Goal: Transaction & Acquisition: Book appointment/travel/reservation

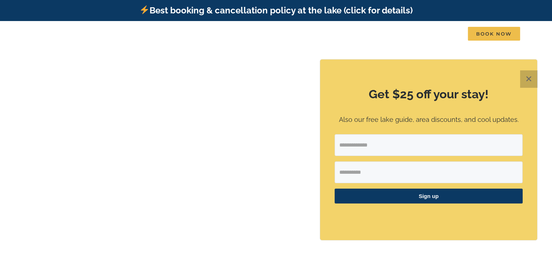
click at [527, 82] on button "✕" at bounding box center [528, 78] width 17 height 17
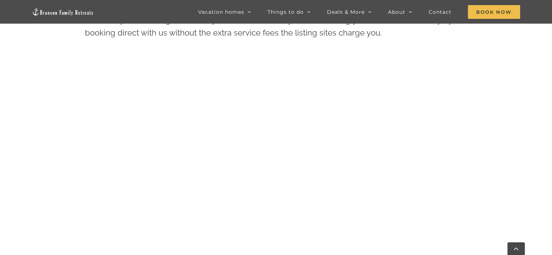
scroll to position [388, 0]
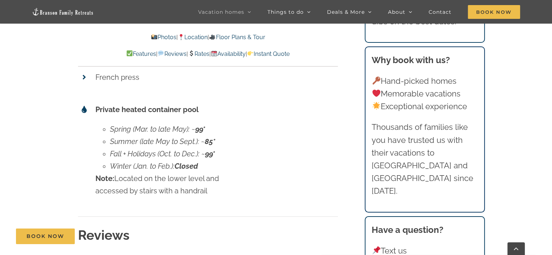
scroll to position [3631, 0]
